Goal: Register for event/course

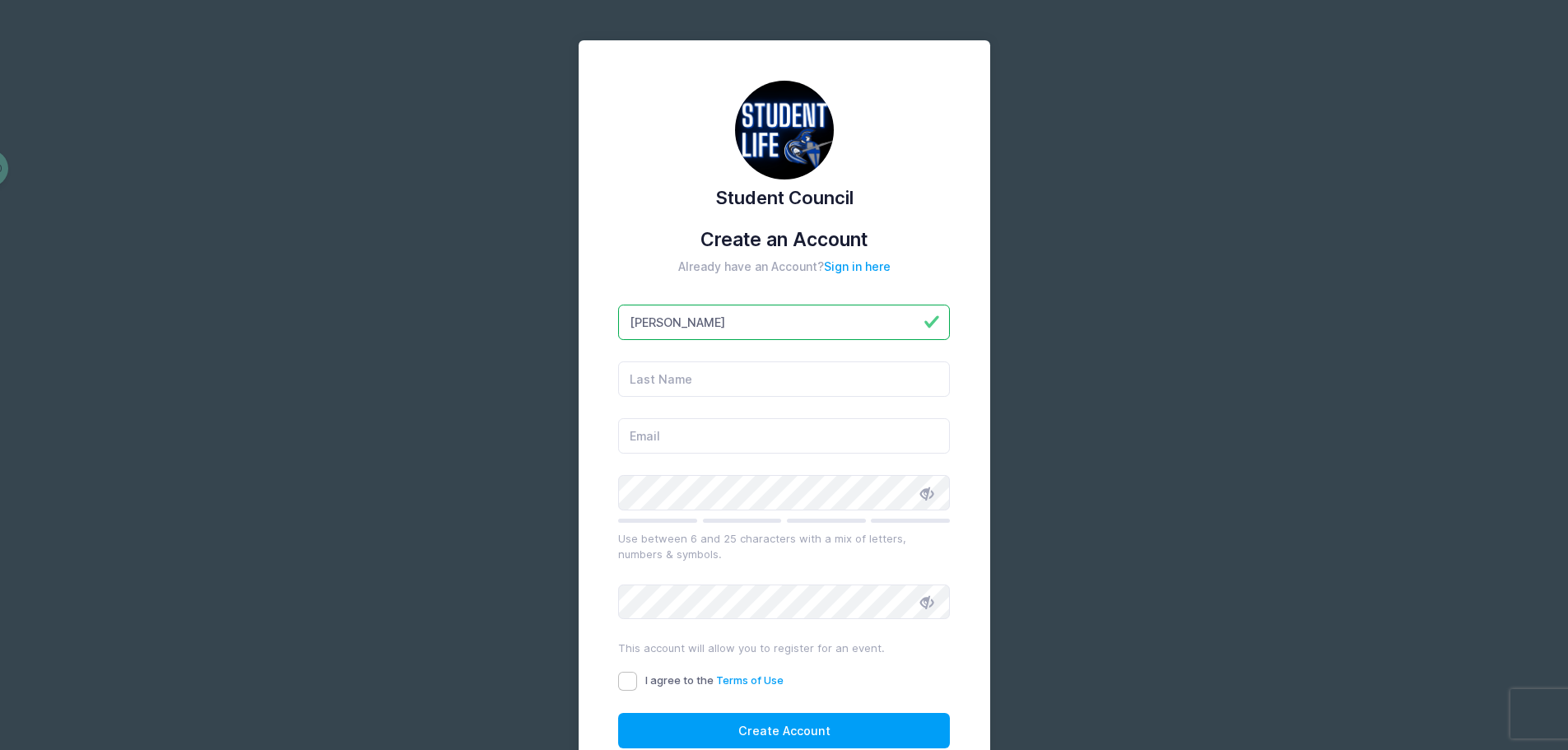
type input "[PERSON_NAME]"
type input "Tomaszewski"
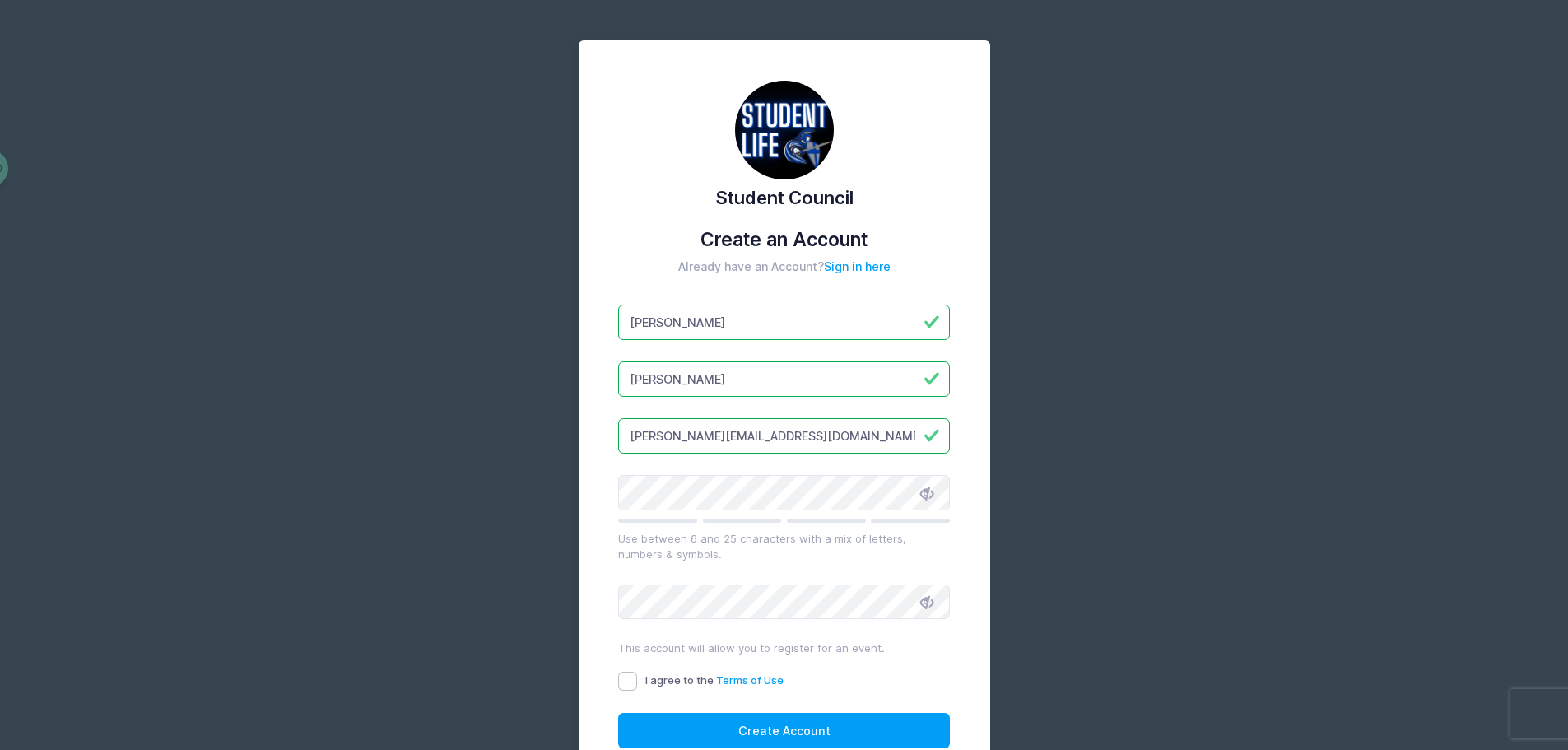
type input "[PERSON_NAME][EMAIL_ADDRESS][DOMAIN_NAME]"
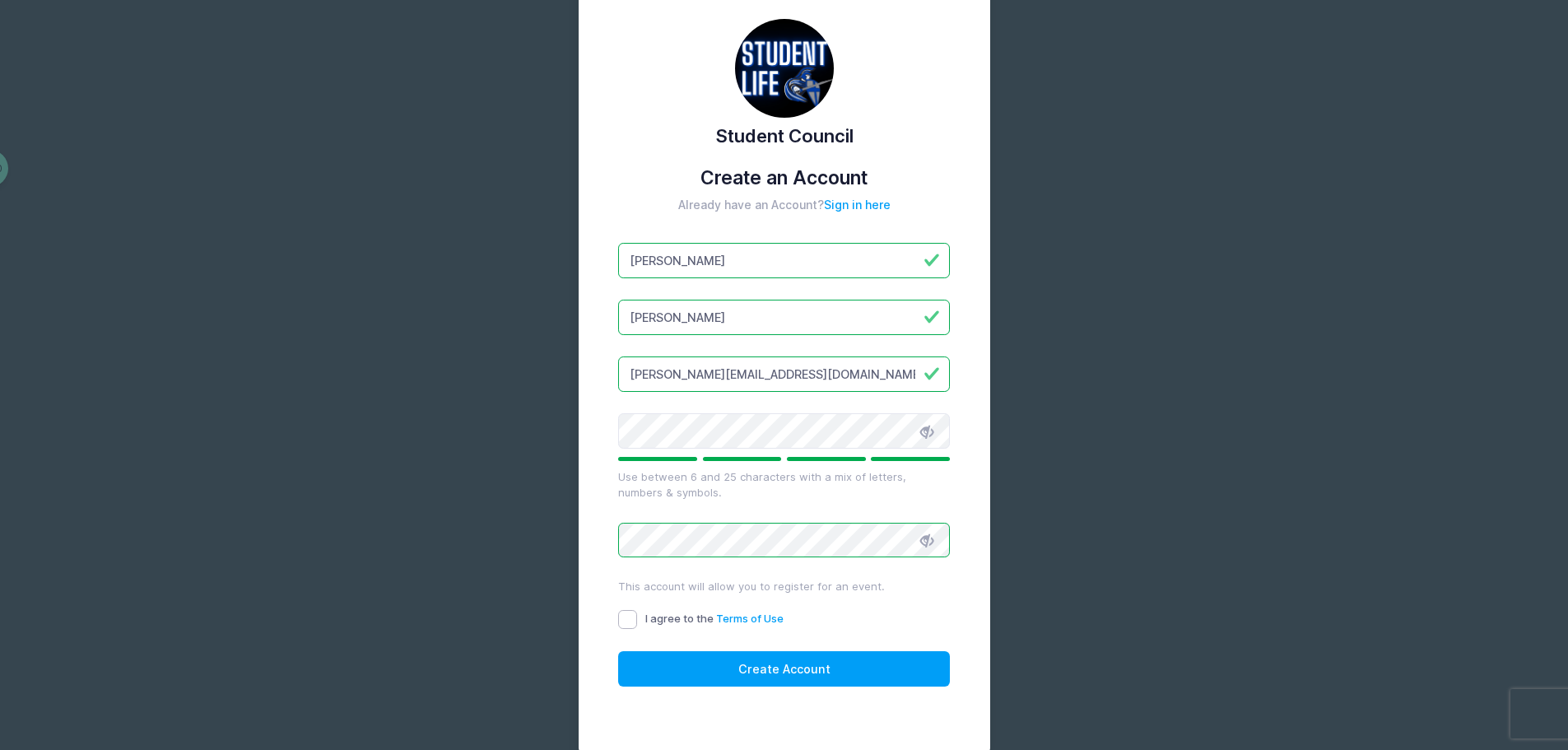
scroll to position [146, 0]
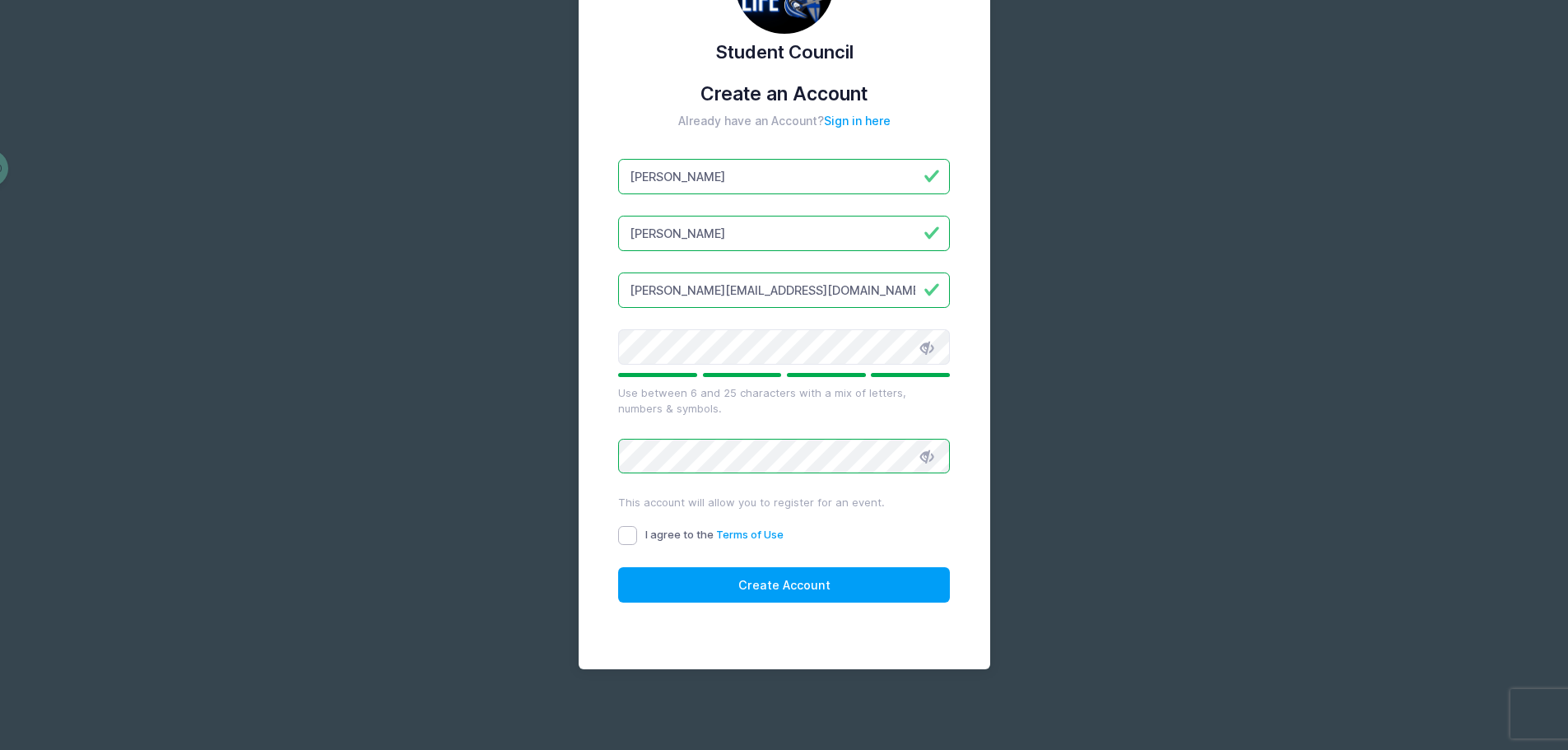
click at [634, 537] on input "I agree to the Terms of Use" at bounding box center [627, 535] width 19 height 19
checkbox input "true"
click at [731, 583] on button "Create Account" at bounding box center [784, 585] width 332 height 36
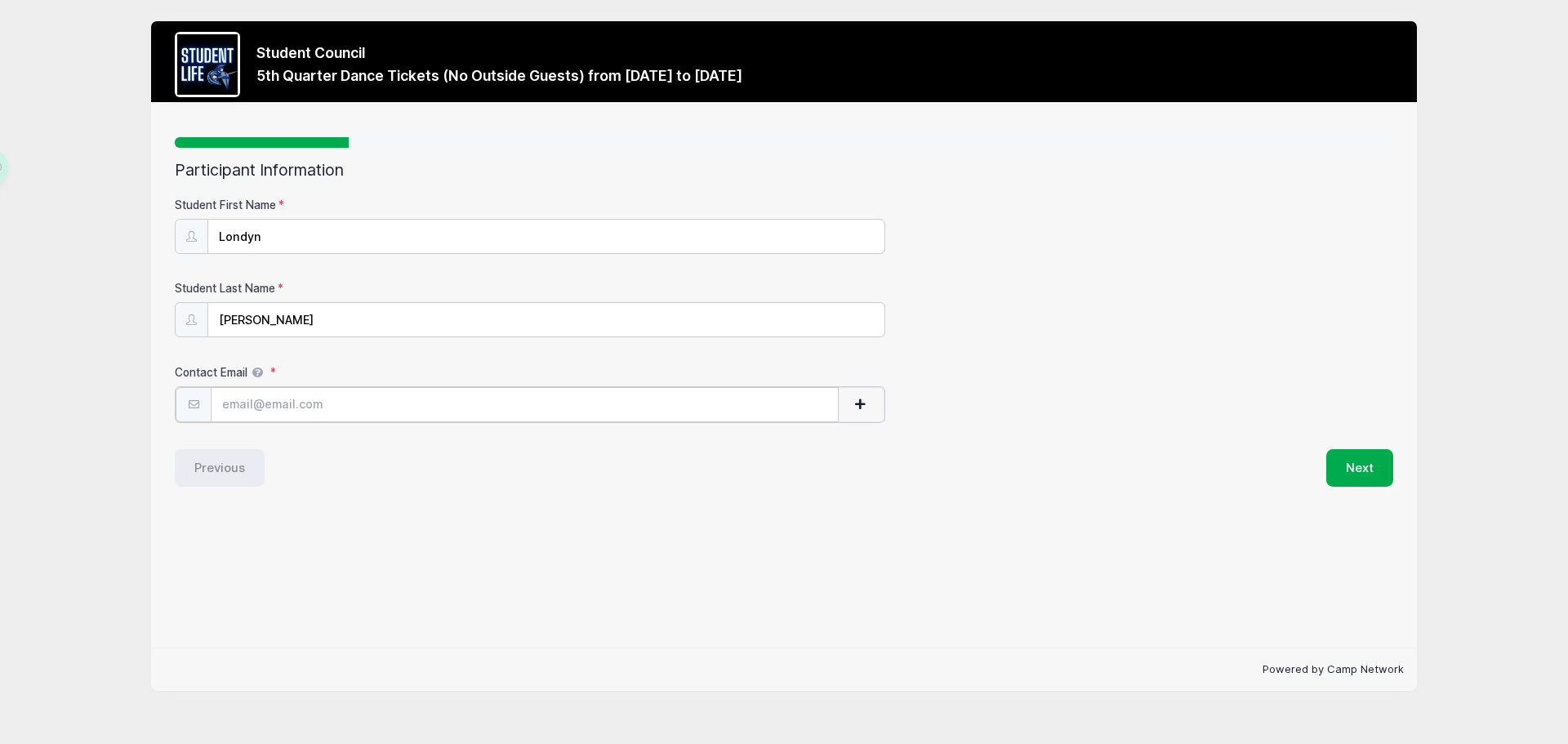
click at [322, 401] on input "Contact Email" at bounding box center [524, 405] width 628 height 35
type input "[EMAIL_ADDRESS][DOMAIN_NAME]"
click at [1343, 482] on button "Next" at bounding box center [1359, 466] width 67 height 38
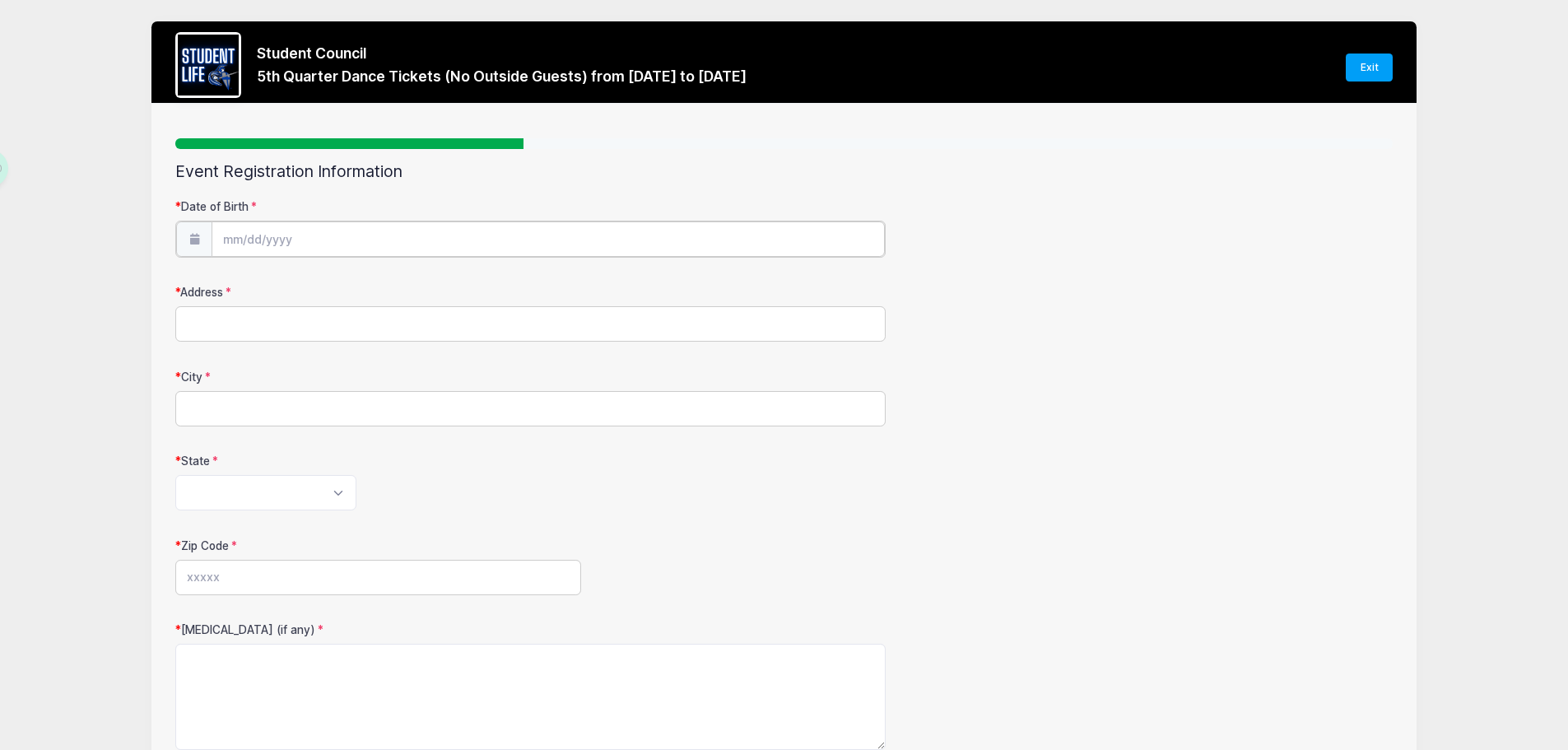
click at [348, 251] on input "Date of Birth" at bounding box center [548, 239] width 674 height 36
click at [285, 281] on select "January February March April May June July August September October November De…" at bounding box center [297, 283] width 74 height 21
select select "2"
click at [261, 272] on select "January February March April May June July August September October November De…" at bounding box center [297, 283] width 74 height 21
click at [372, 278] on input "2025" at bounding box center [366, 282] width 53 height 25
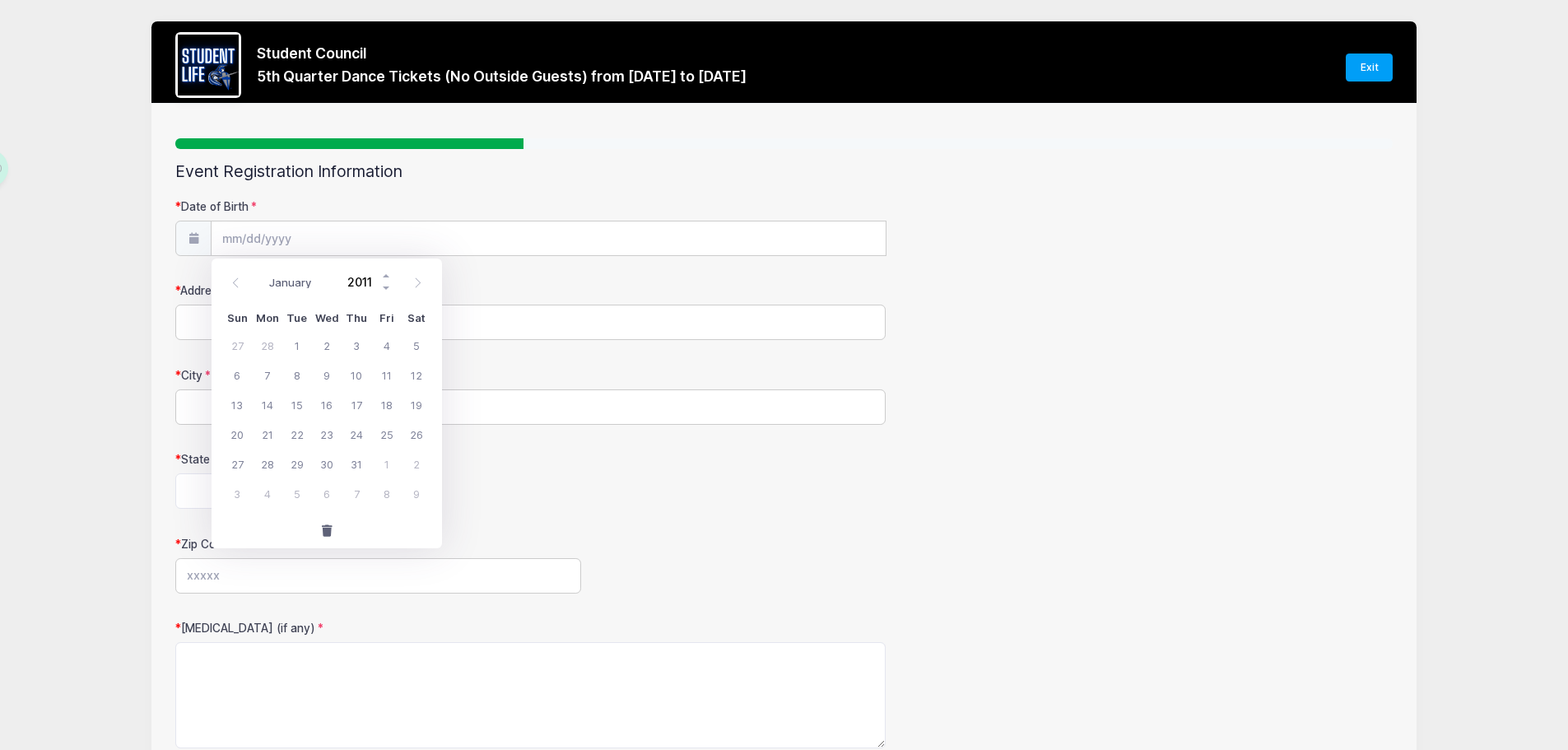
type input "2011"
click at [274, 405] on span "14" at bounding box center [267, 404] width 29 height 29
type input "[DATE]"
click at [264, 322] on input "Address" at bounding box center [531, 322] width 710 height 36
type input "[STREET_ADDRESS]"
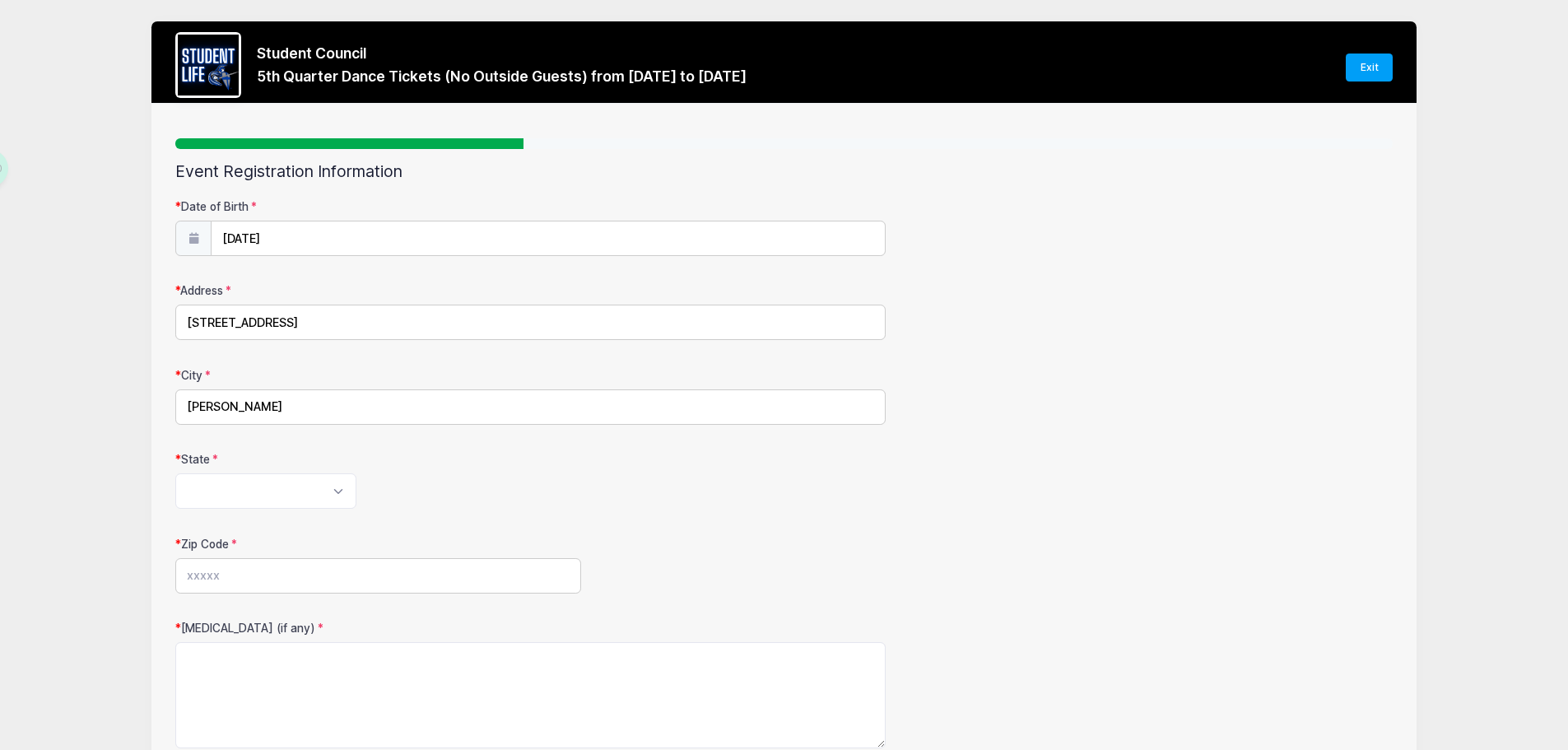
type input "[PERSON_NAME]"
select select "AZ"
type input "85249"
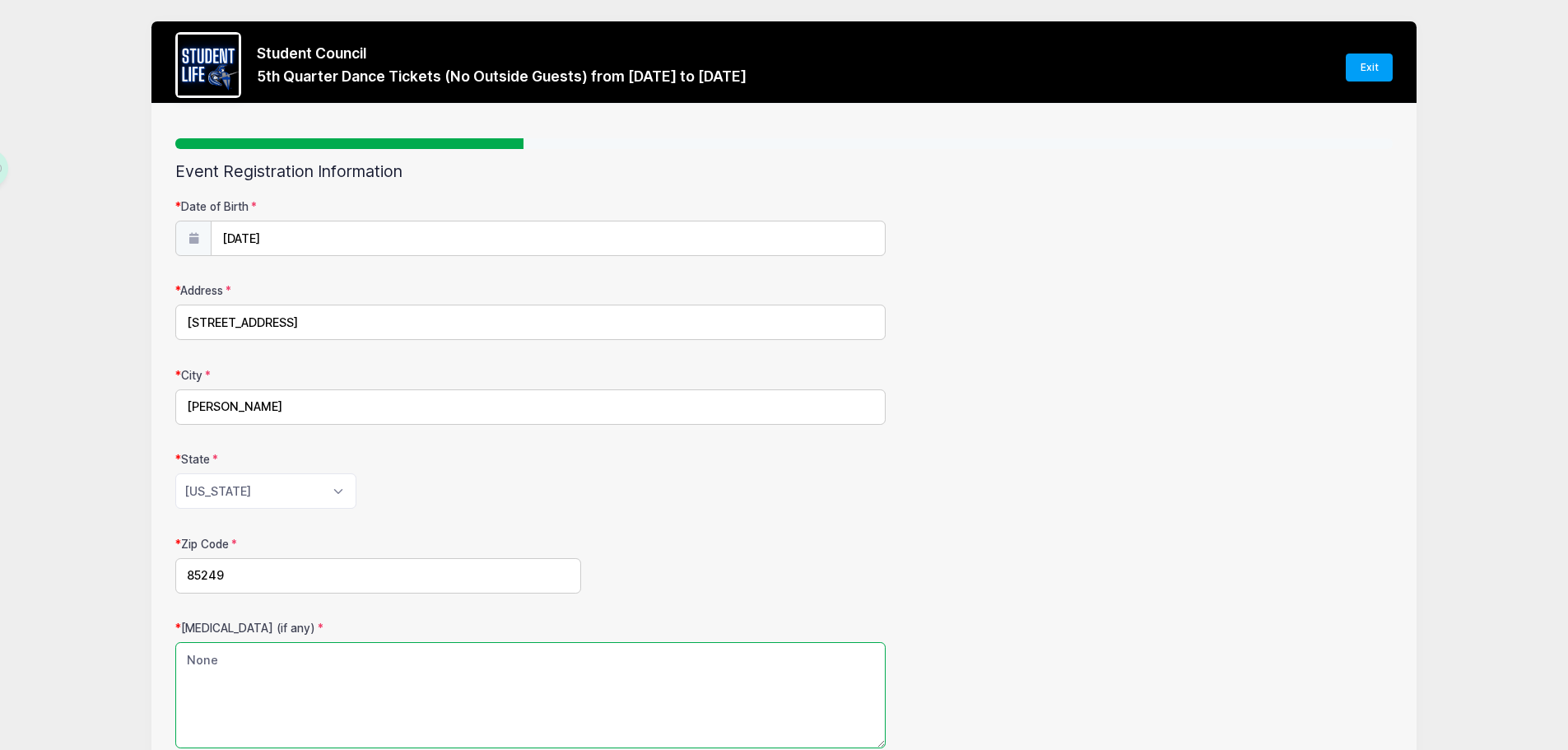
scroll to position [149, 0]
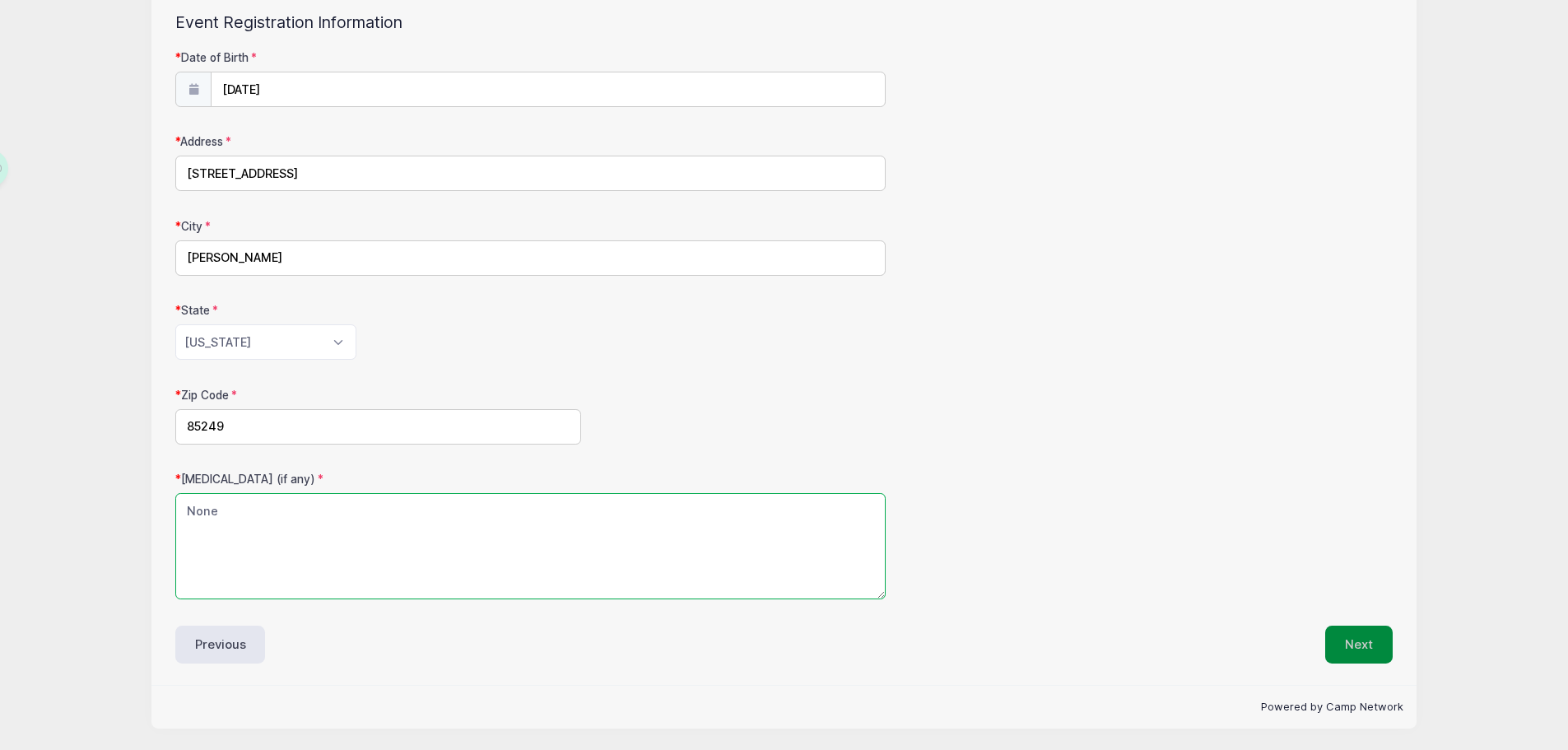
type textarea "None"
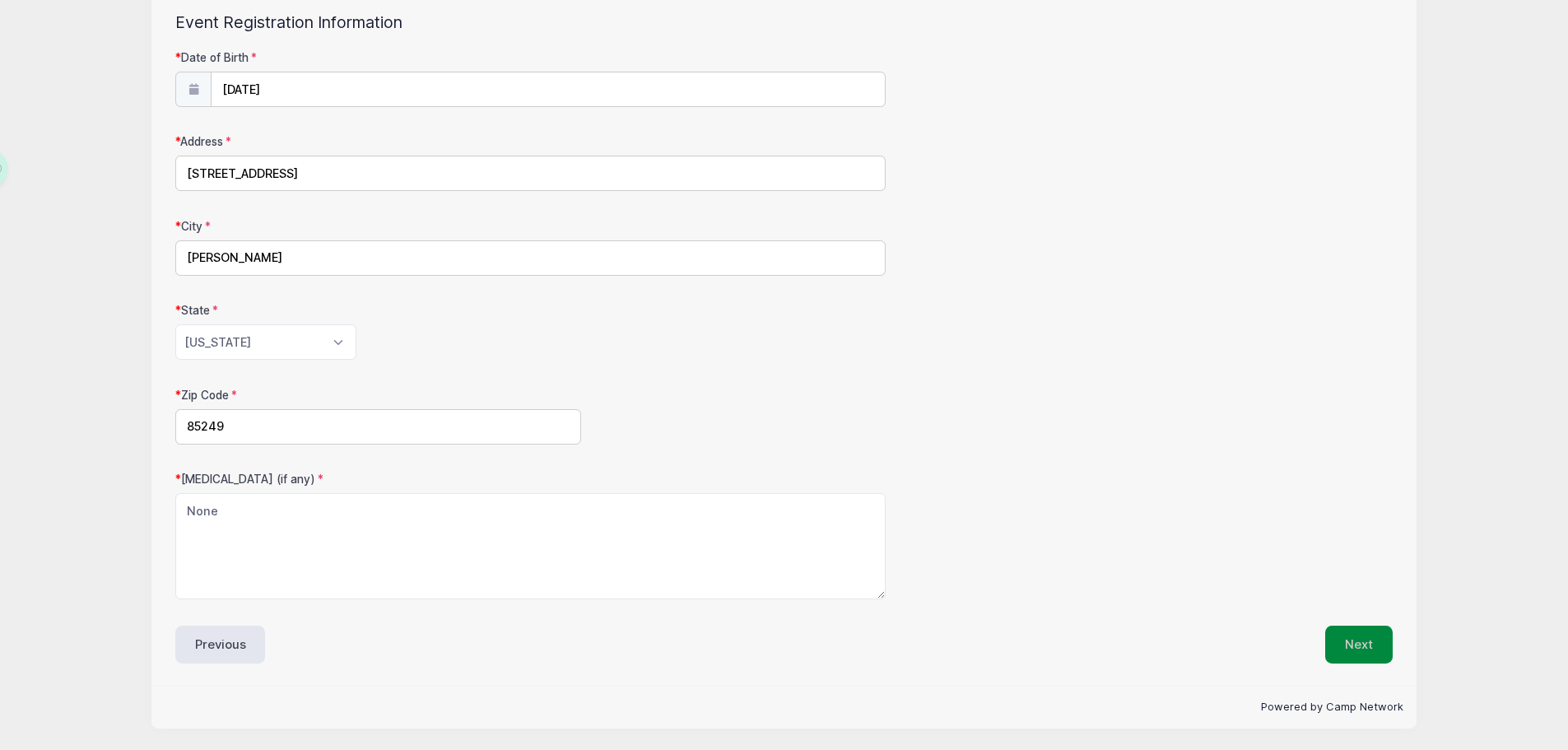
click at [1351, 643] on button "Next" at bounding box center [1359, 644] width 67 height 38
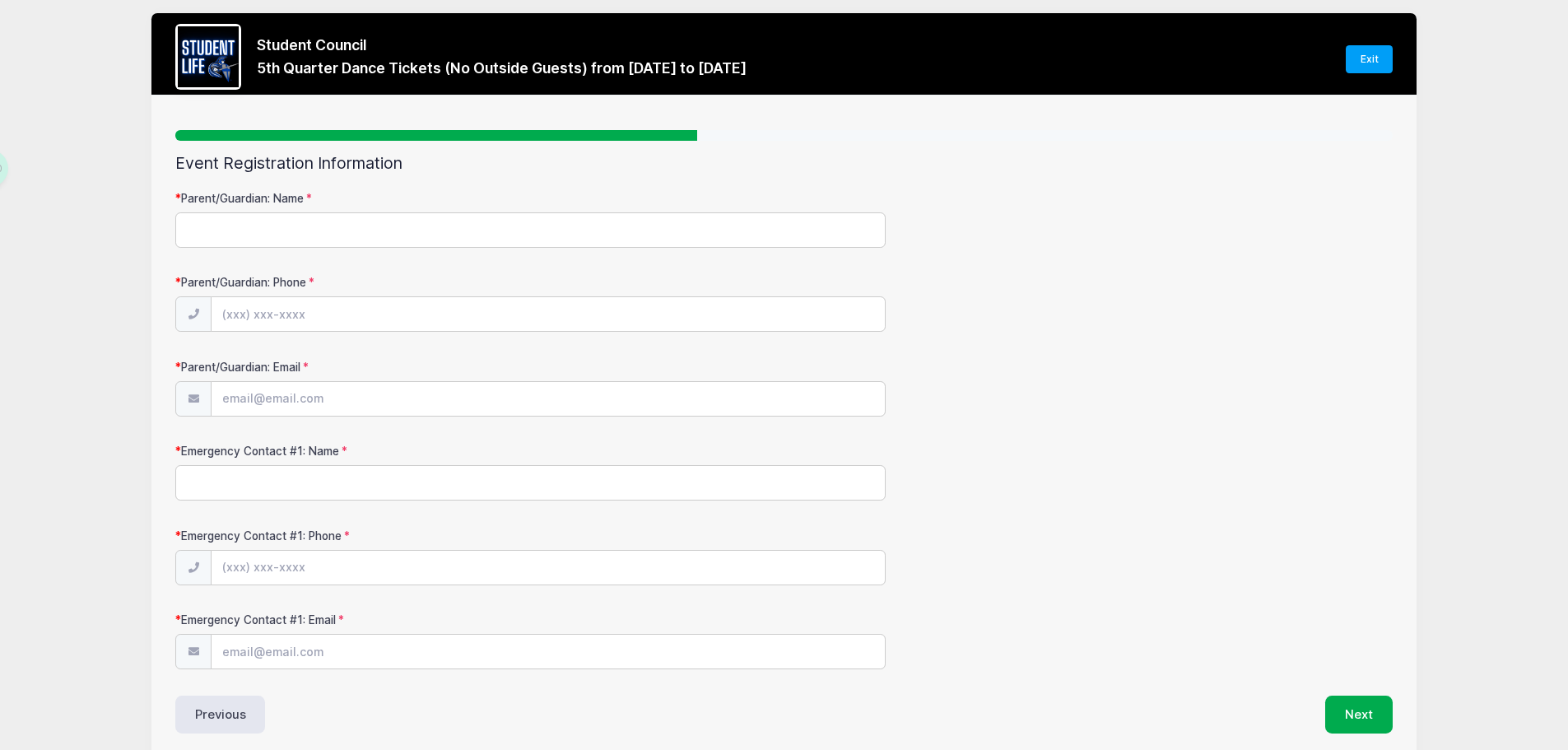
scroll to position [0, 0]
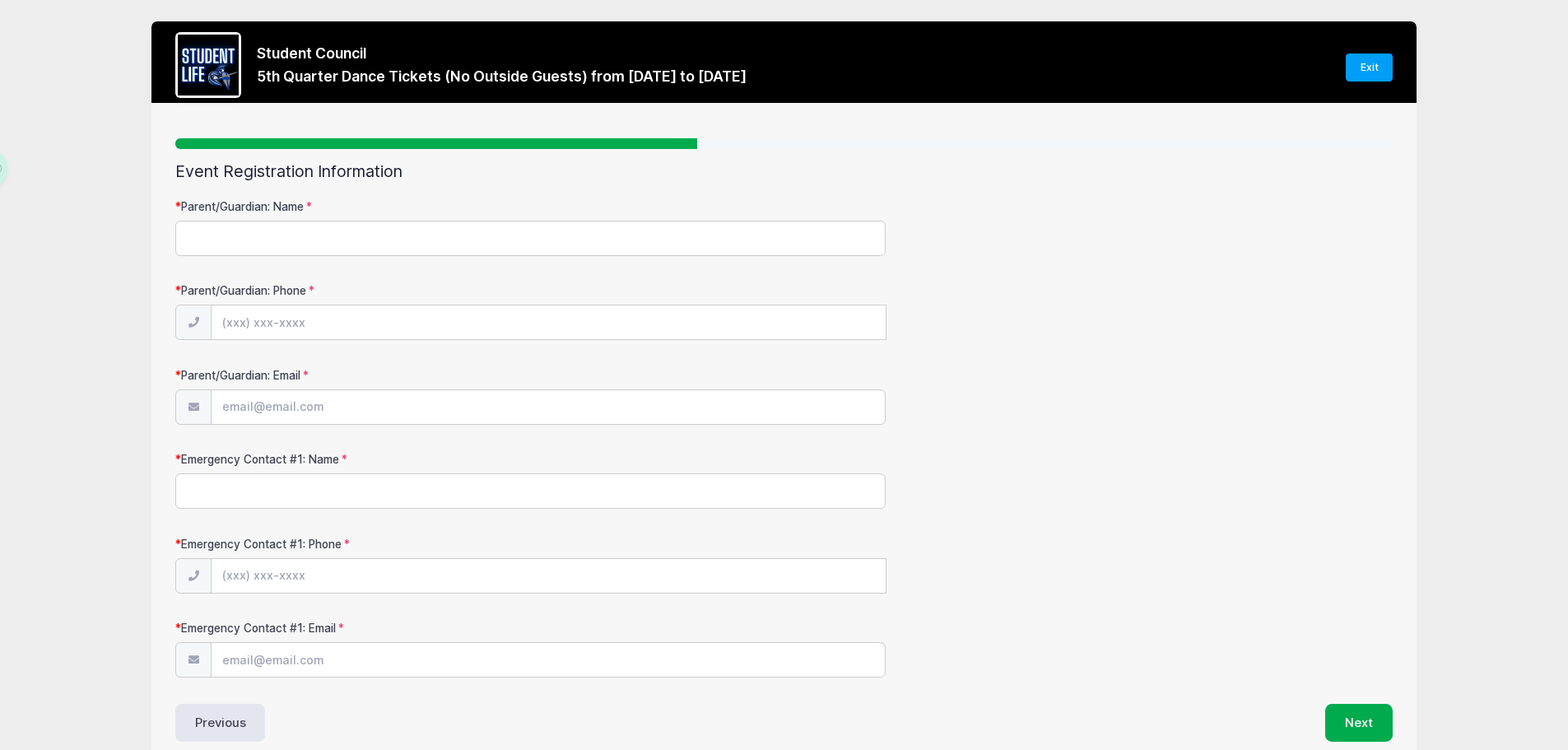
click at [340, 237] on input "Parent/Guardian: Name" at bounding box center [531, 239] width 710 height 36
type input "[PERSON_NAME]"
type input "[PHONE_NUMBER]"
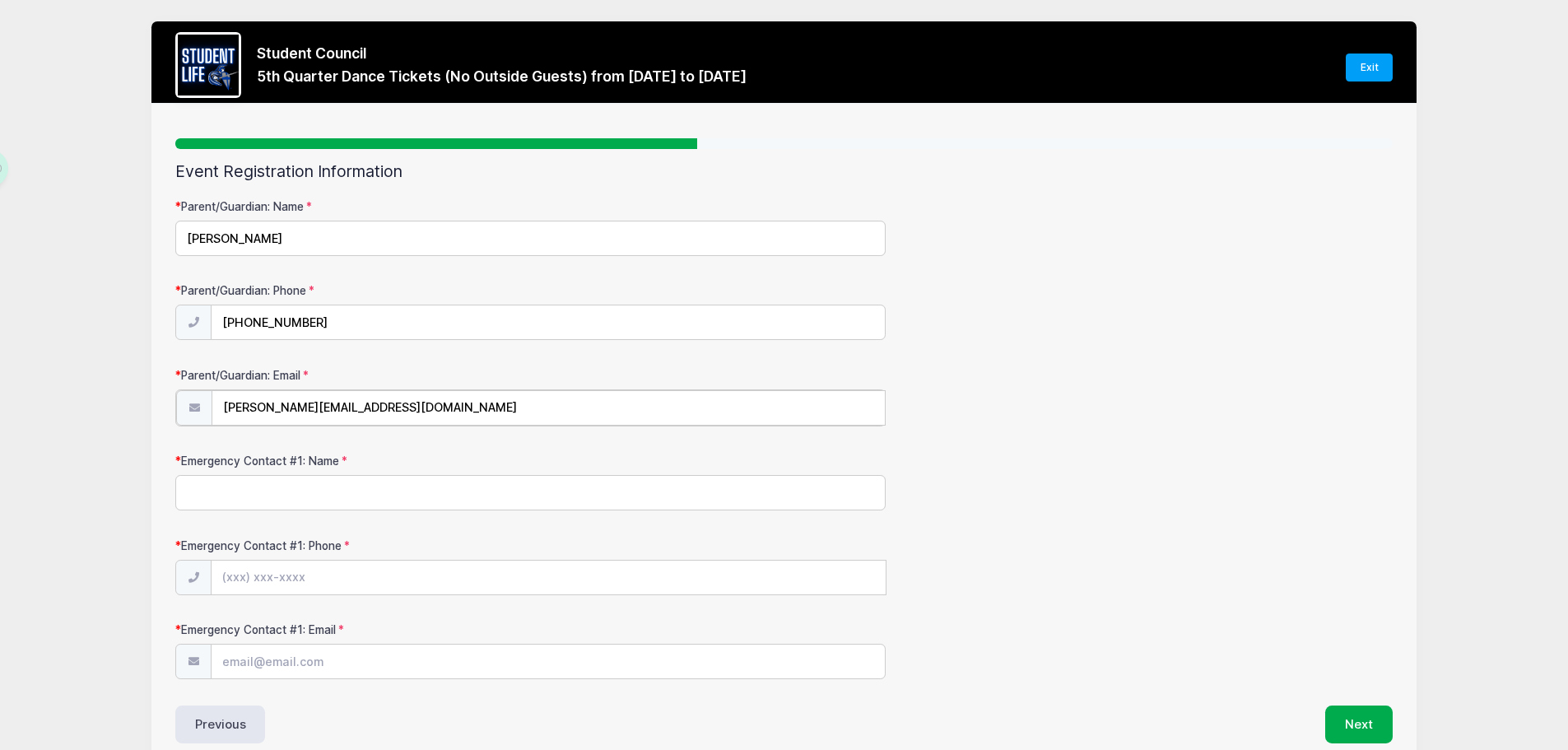
type input "[PERSON_NAME][EMAIL_ADDRESS][DOMAIN_NAME]"
type input "[PERSON_NAME]"
type input "[PHONE_NUMBER]"
type input "[EMAIL_ADDRESS][DOMAIN_NAME]"
click at [1340, 705] on div "Event Registration Information Parent/Guardian: Name [PERSON_NAME] Parent/Guard…" at bounding box center [784, 452] width 1217 height 580
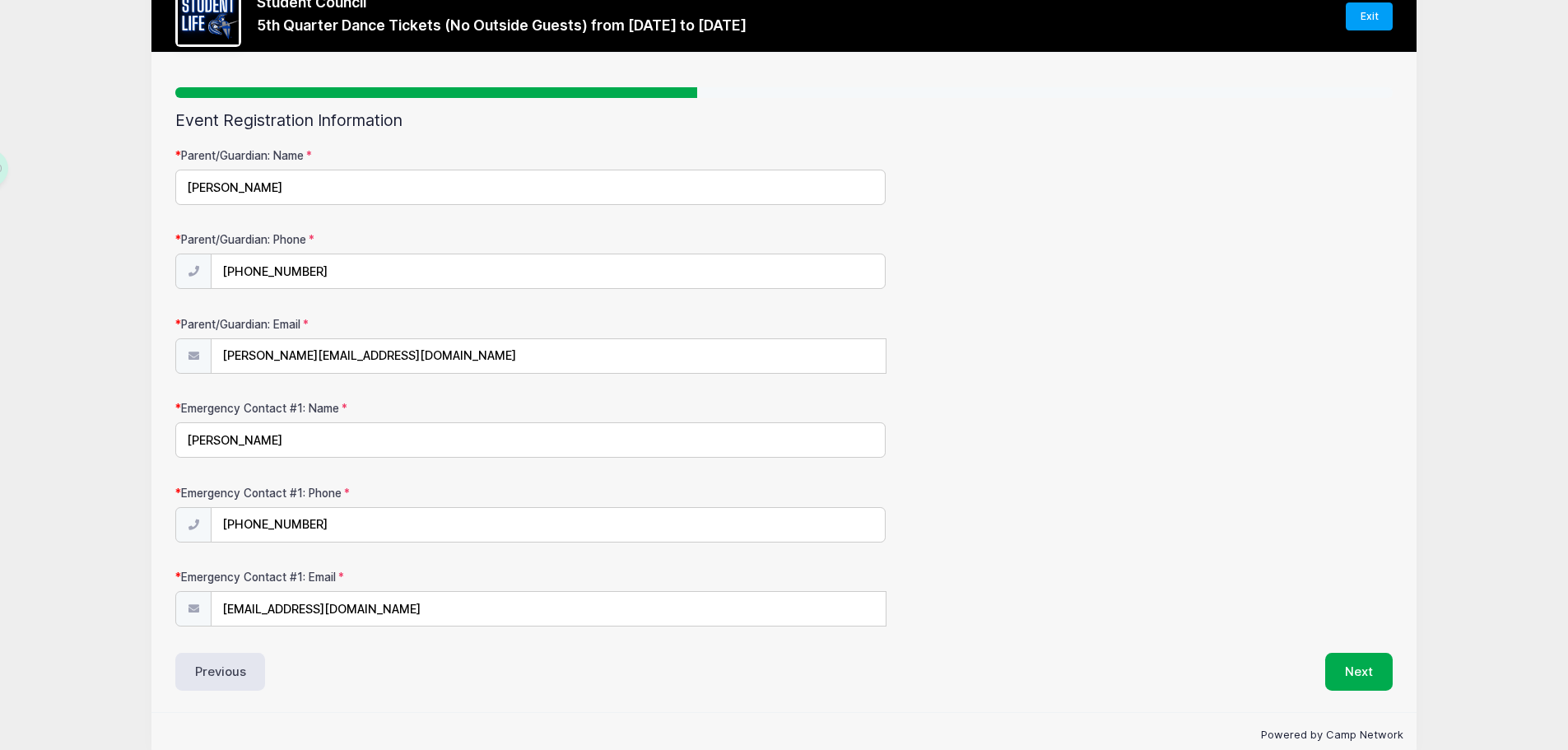
scroll to position [78, 0]
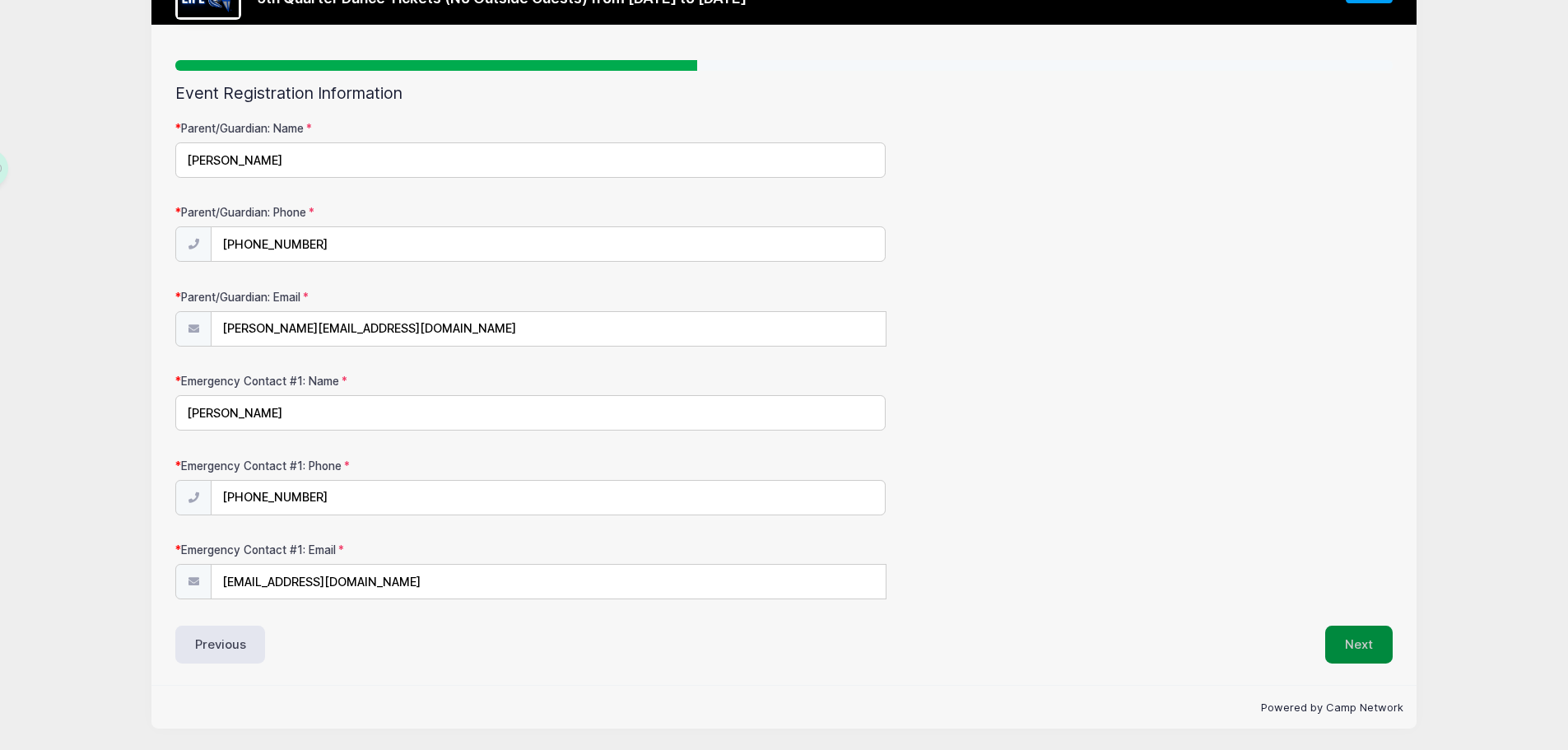
click at [1373, 630] on button "Next" at bounding box center [1359, 644] width 67 height 38
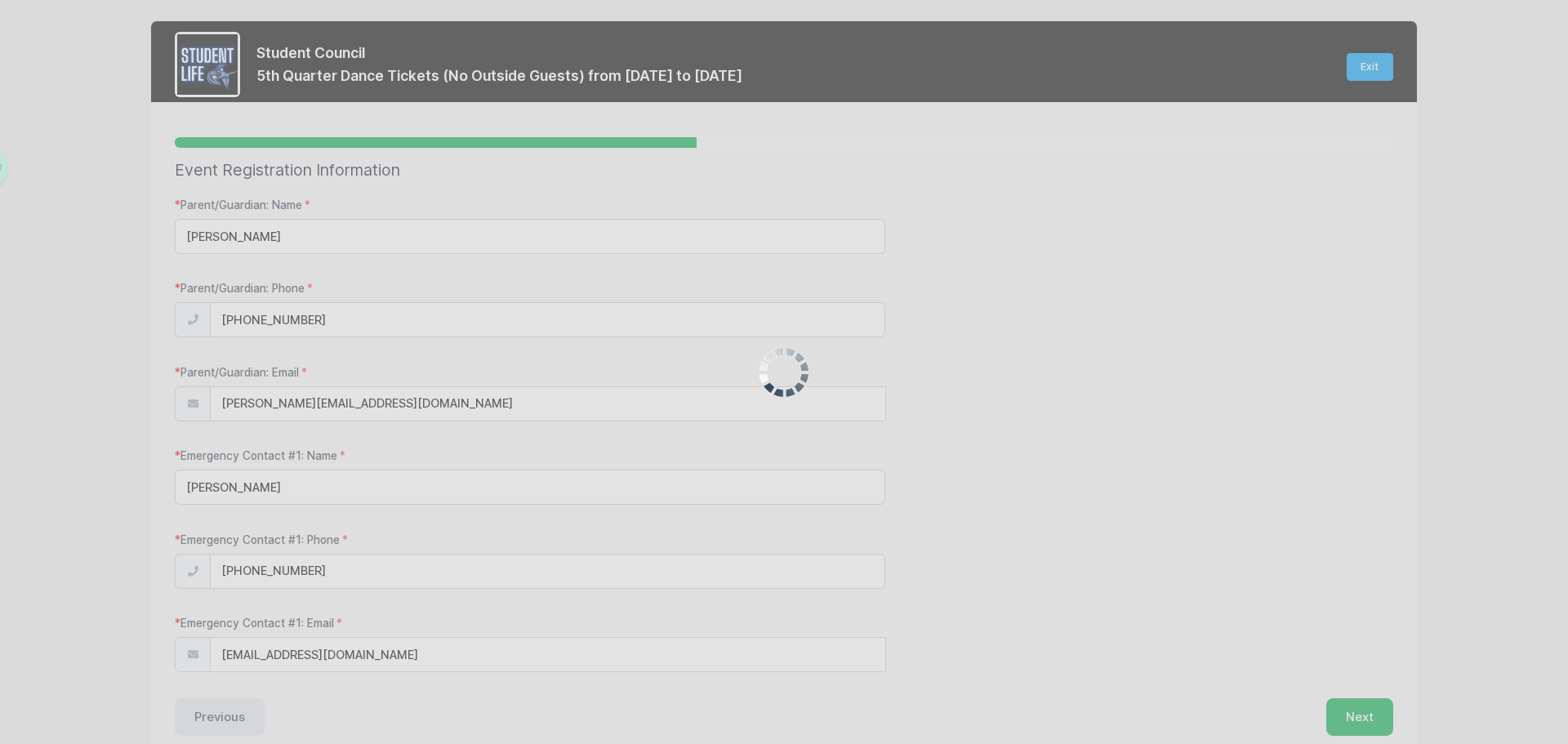
scroll to position [0, 0]
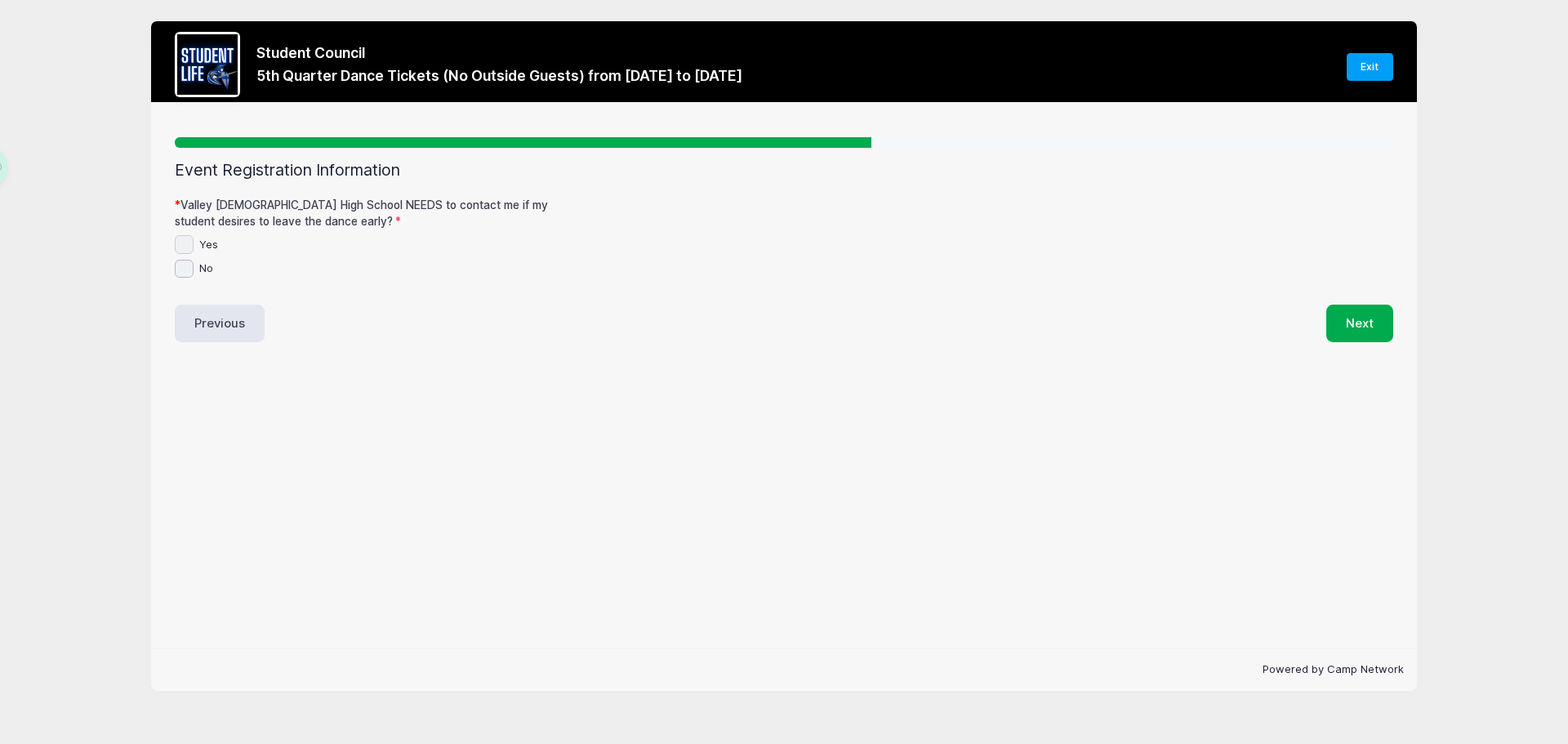
click at [178, 249] on input "Yes" at bounding box center [183, 244] width 18 height 18
click at [180, 252] on input "Yes" at bounding box center [183, 244] width 18 height 18
checkbox input "false"
click at [188, 263] on input "No" at bounding box center [183, 269] width 18 height 18
checkbox input "true"
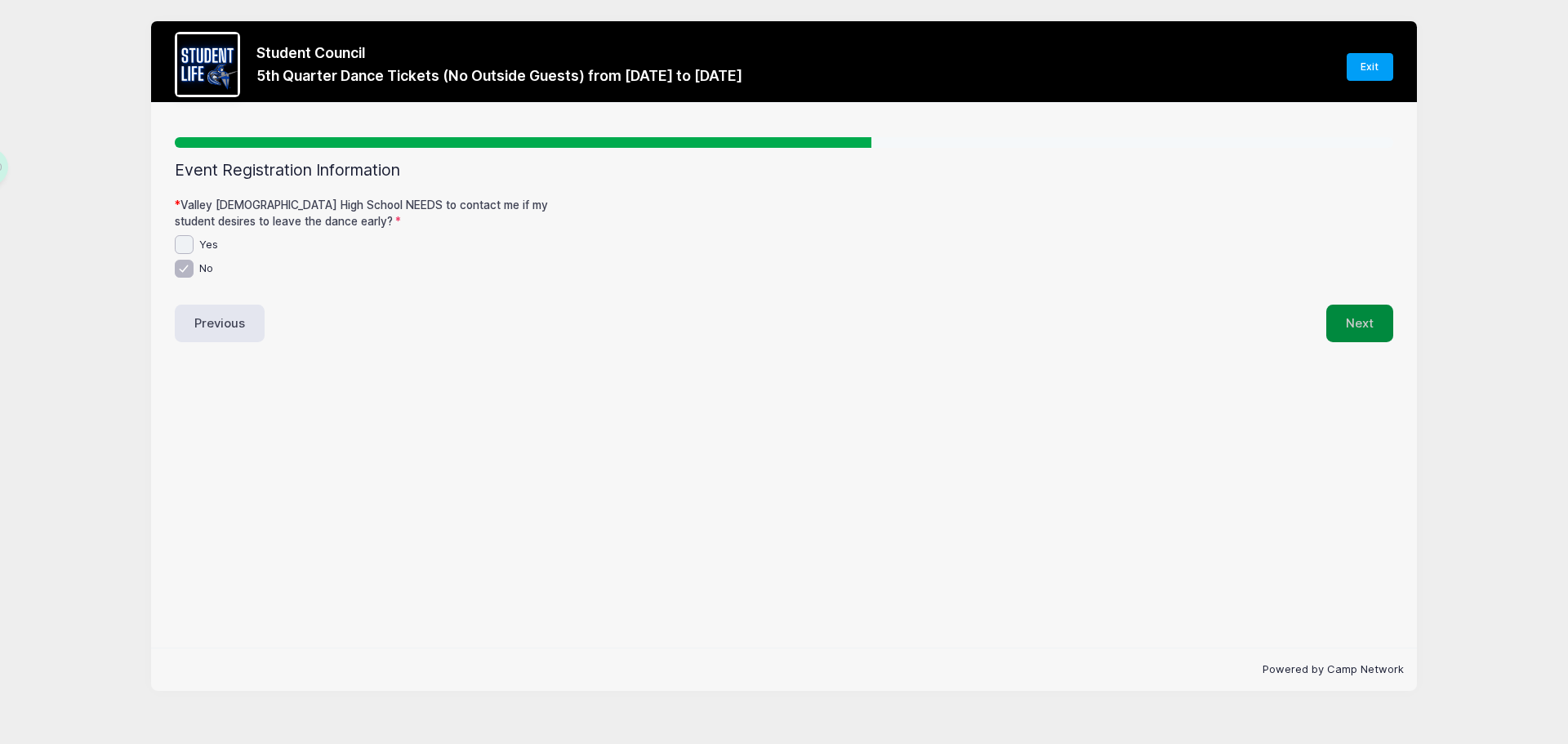
click at [1374, 315] on button "Next" at bounding box center [1359, 323] width 67 height 38
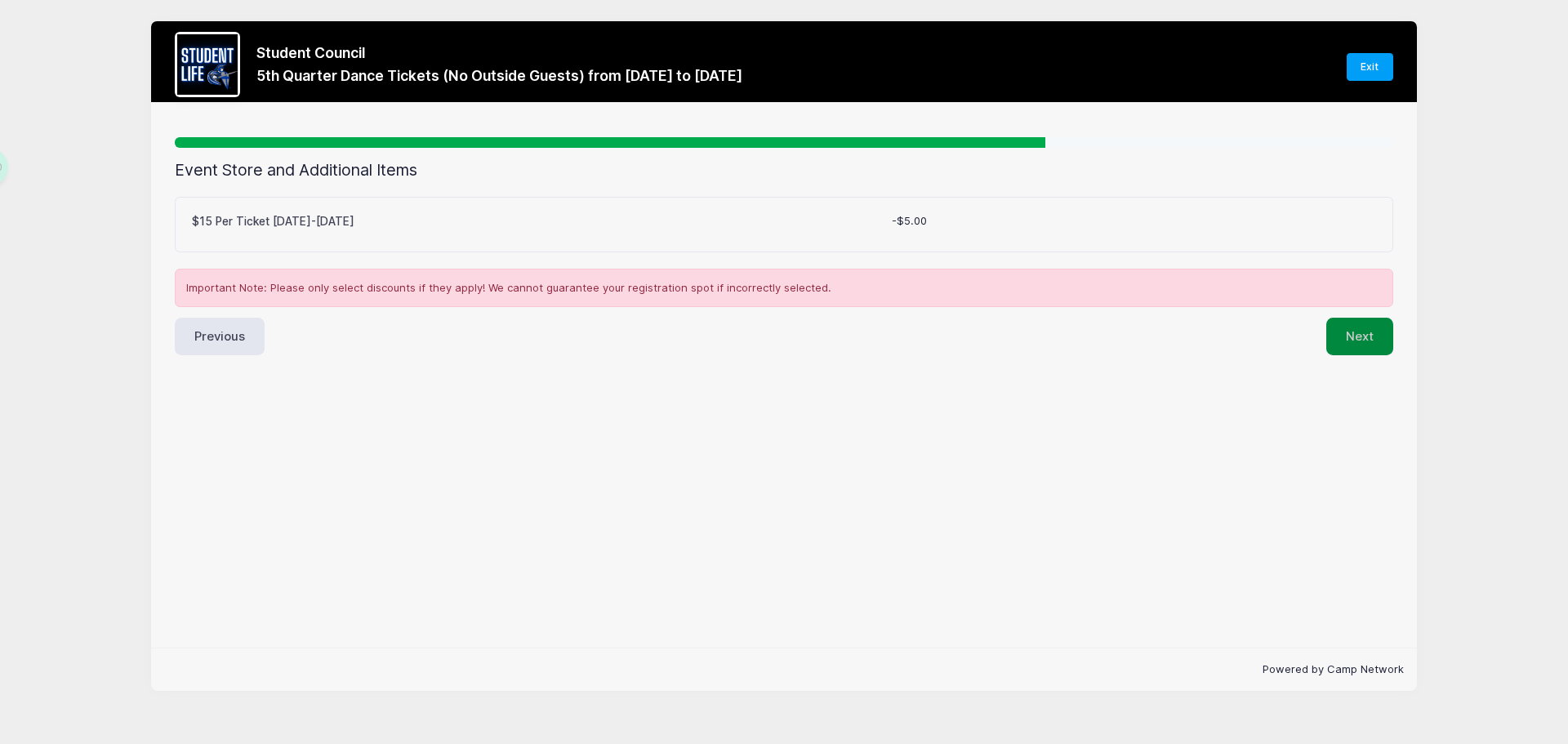
click at [1372, 343] on button "Next" at bounding box center [1359, 336] width 67 height 38
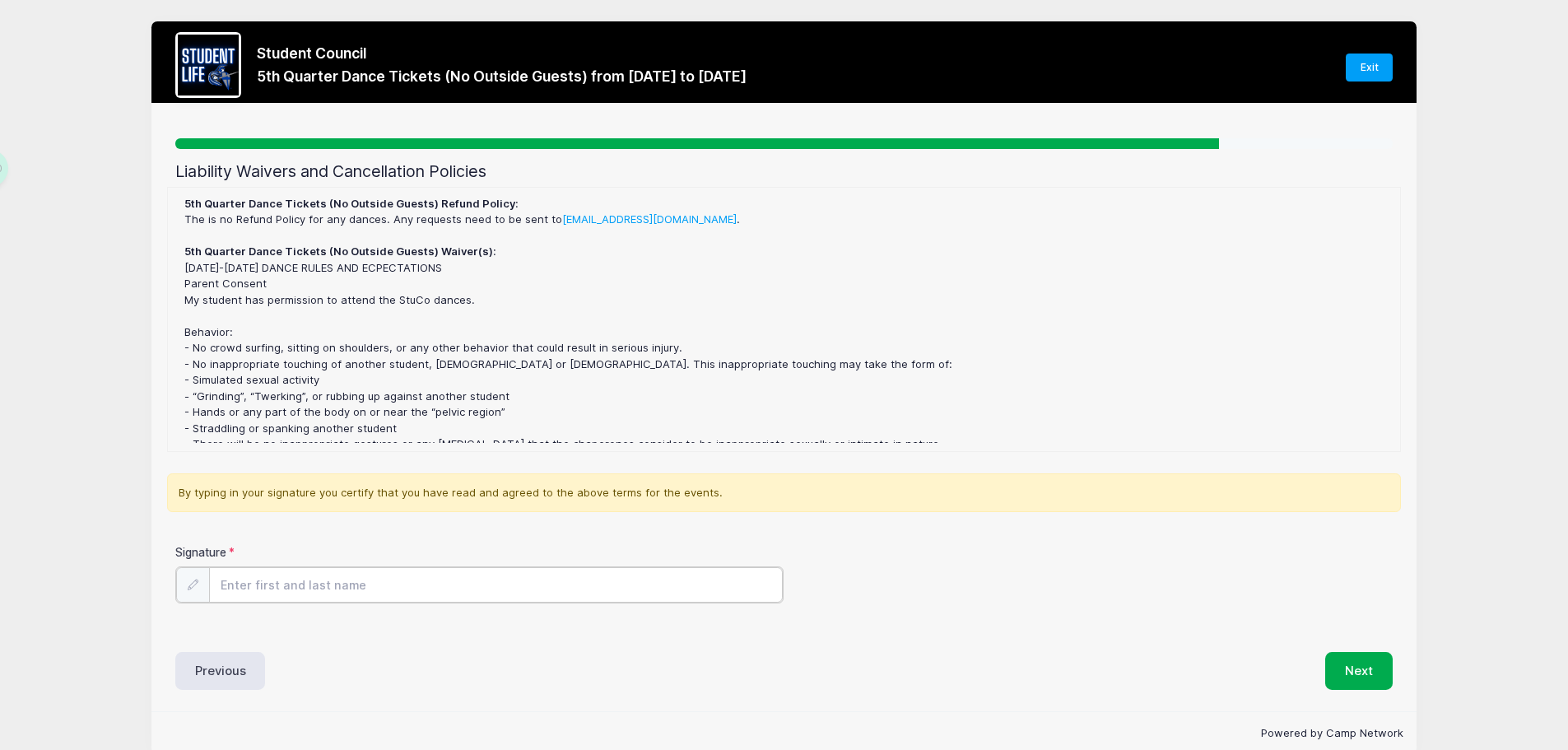
click at [343, 581] on input "Signature" at bounding box center [496, 585] width 574 height 36
type input "[PERSON_NAME]"
click at [1358, 662] on button "Next" at bounding box center [1359, 669] width 67 height 38
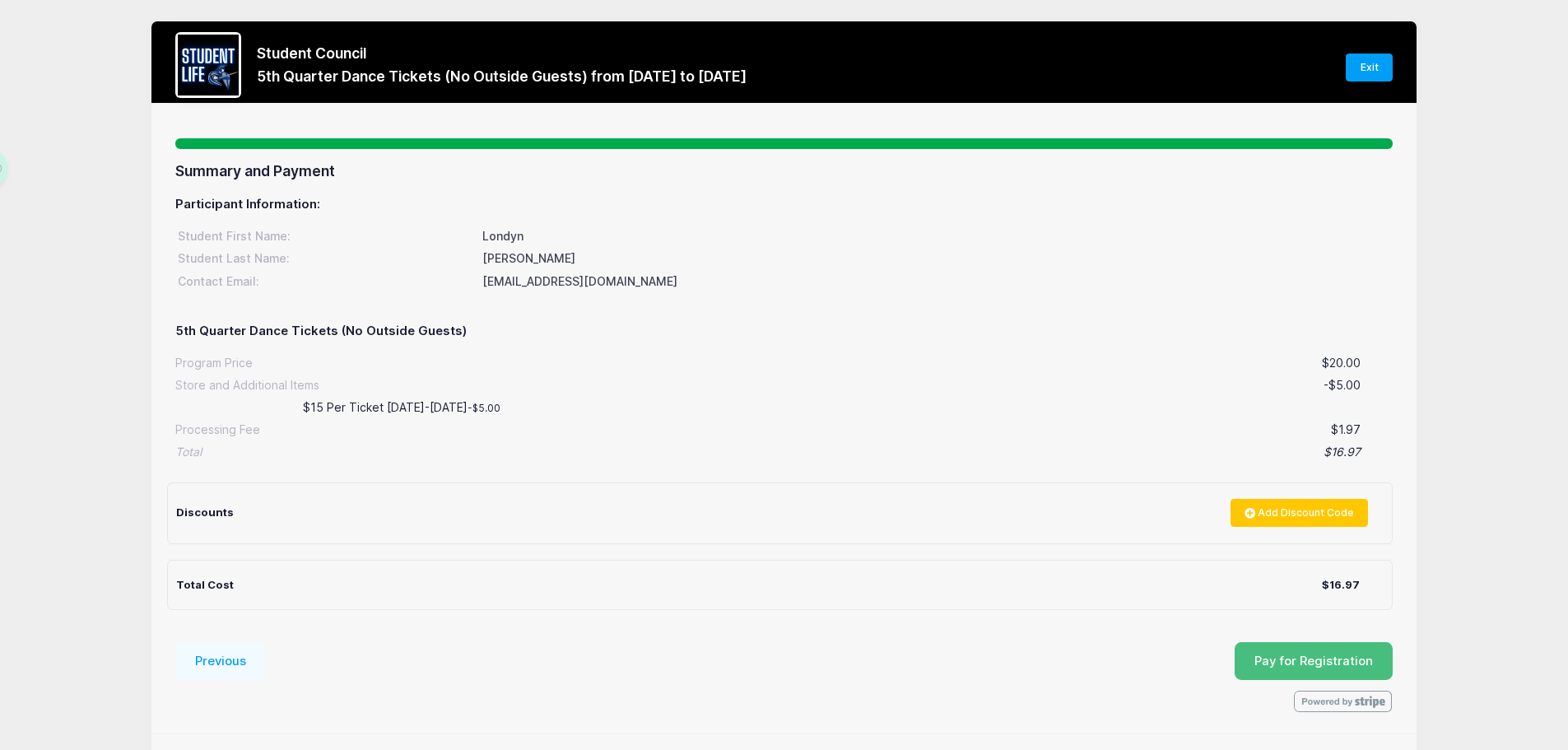
click at [1337, 662] on span "Pay for Registration" at bounding box center [1313, 660] width 119 height 15
